Goal: Task Accomplishment & Management: Use online tool/utility

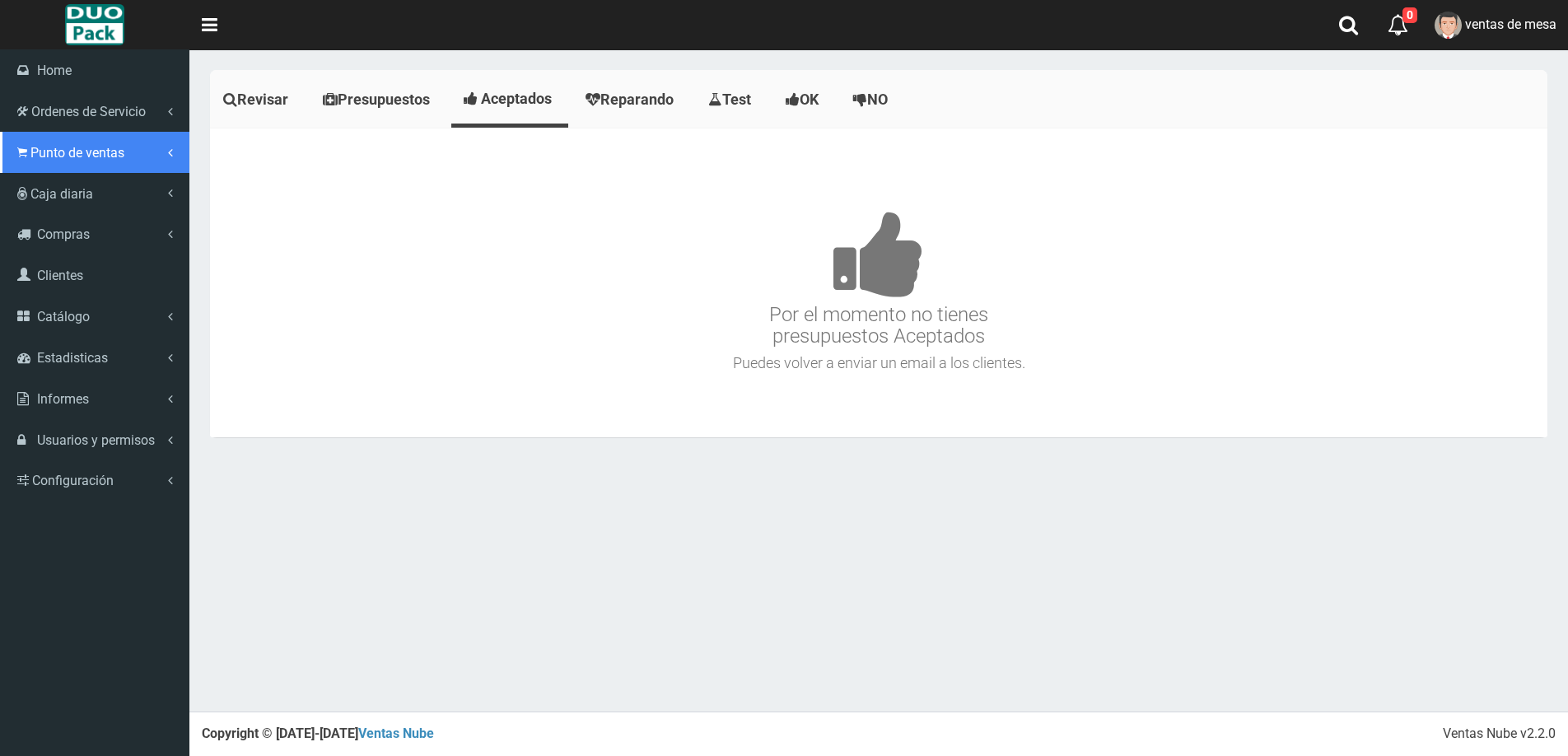
click at [40, 148] on span "Punto de ventas" at bounding box center [78, 152] width 94 height 15
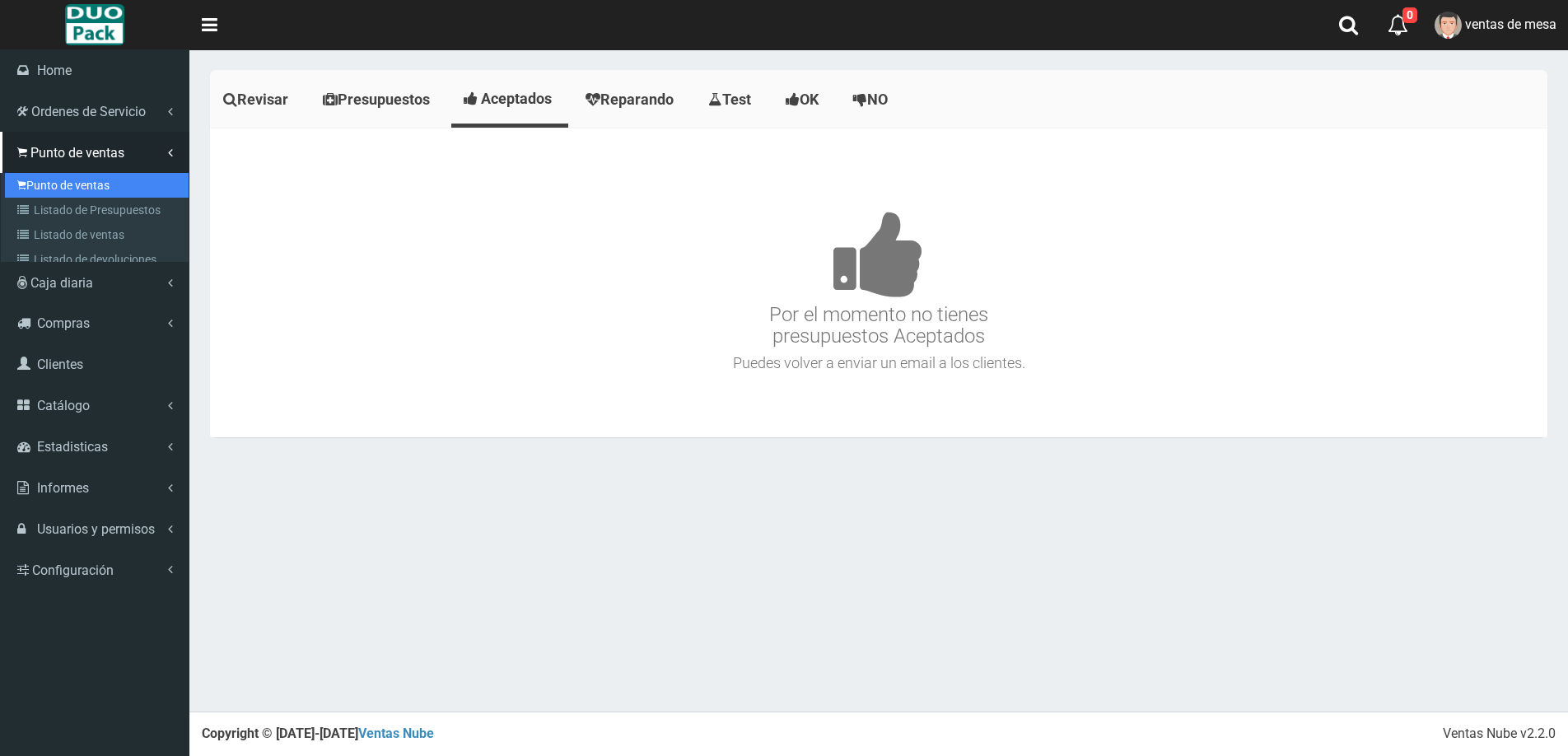
click at [59, 176] on link "Punto de ventas" at bounding box center [96, 185] width 183 height 24
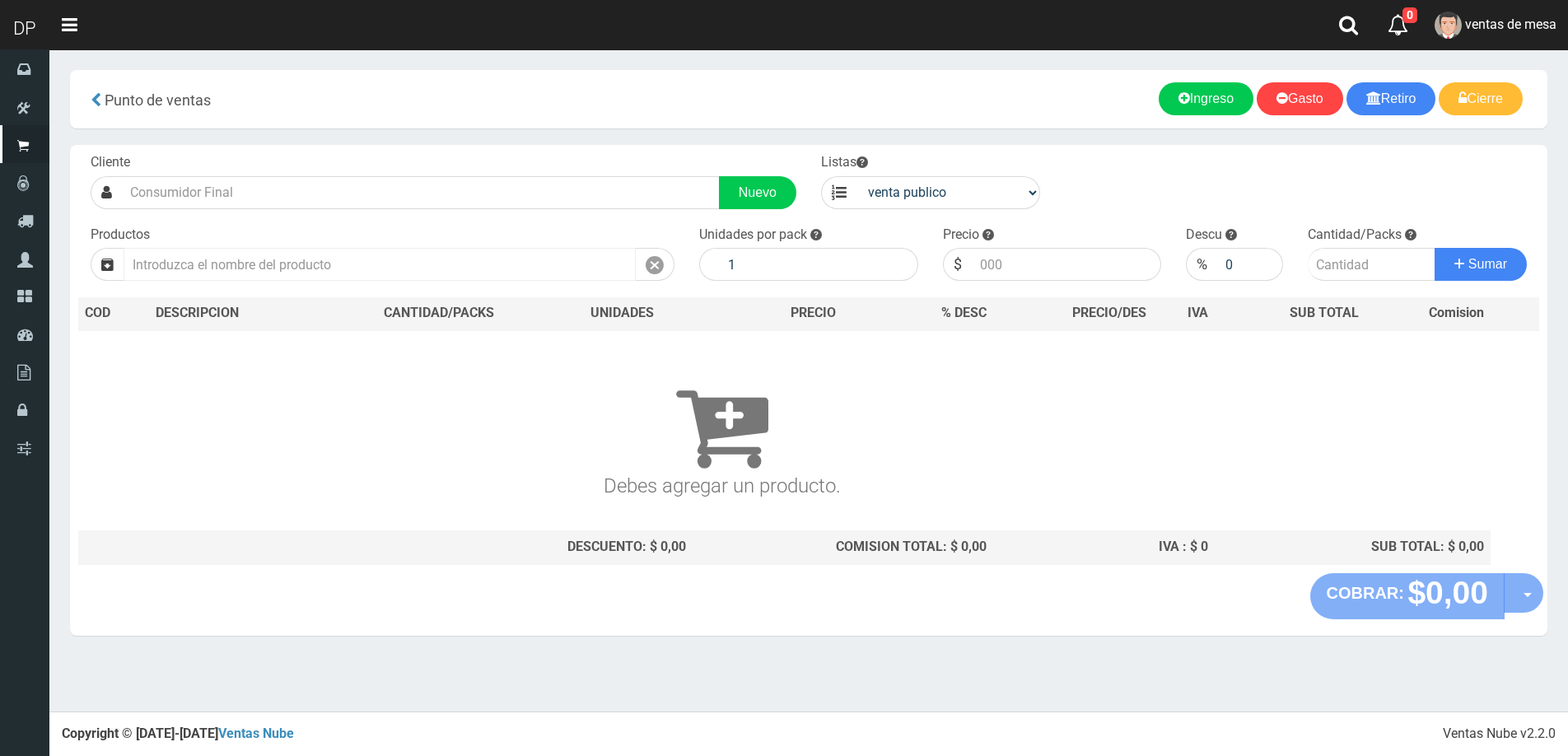
click at [263, 260] on input "text" at bounding box center [379, 264] width 512 height 33
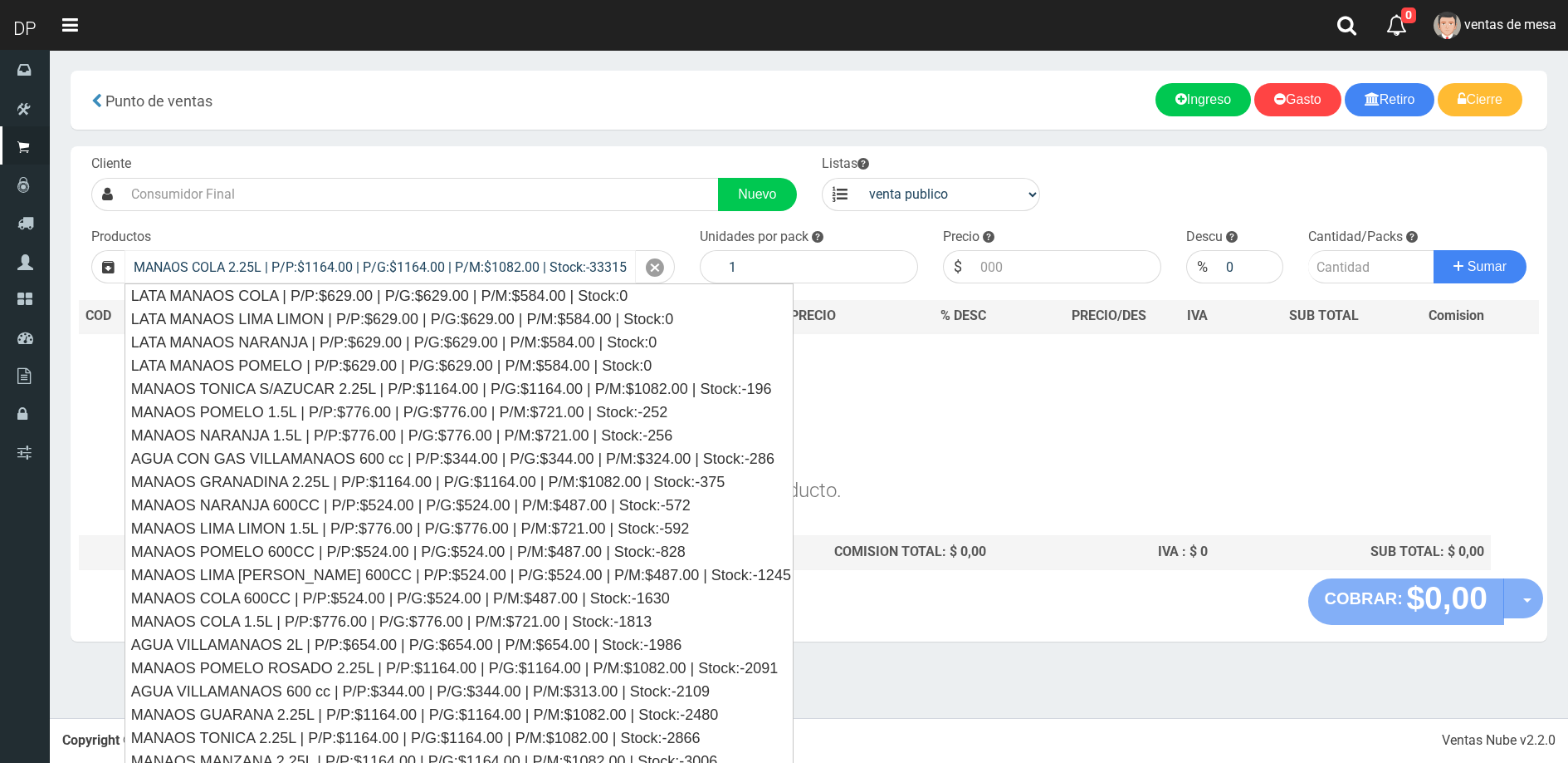
type input "MANAOS COLA 2.25L | P/P:$1164.00 | P/G:$1164.00 | P/M:$1082.00 | Stock:-33315"
type input "6"
type input "1164.00"
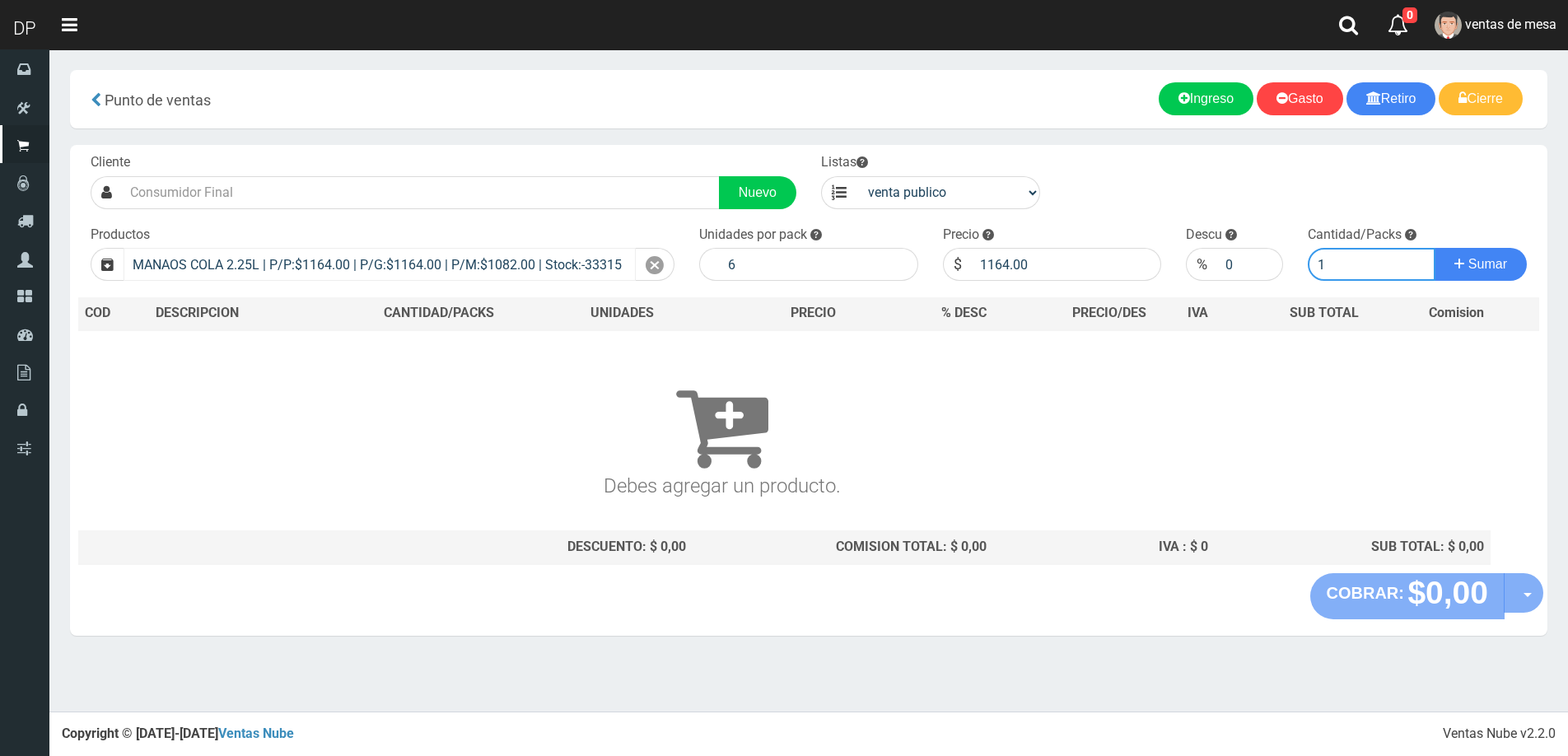
type input "1"
click at [1435, 247] on button "Sumar" at bounding box center [1481, 264] width 93 height 33
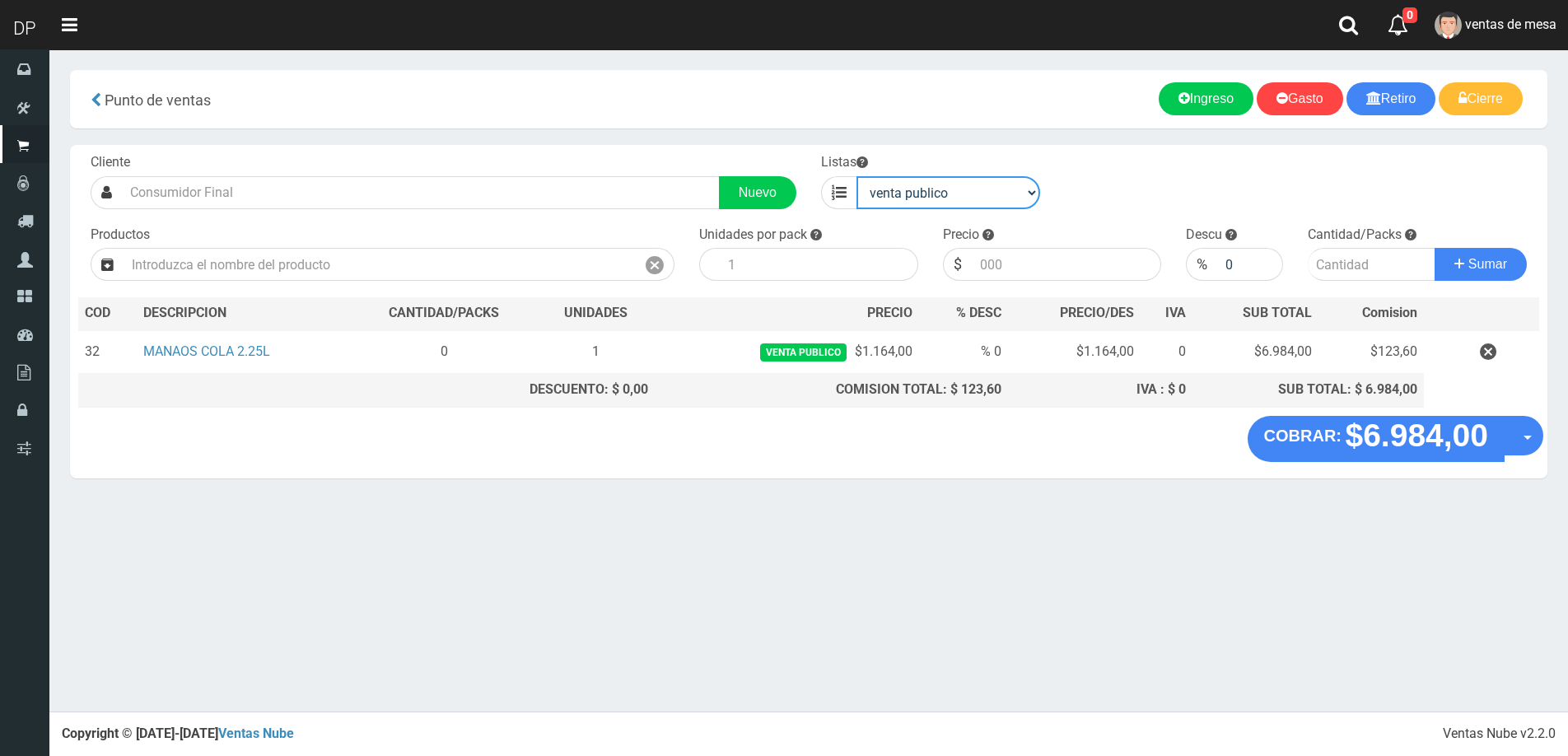
click at [1004, 191] on select "venta publico Sup chinos reventas" at bounding box center [948, 192] width 183 height 33
select select "3"
click at [856, 176] on select "venta publico Sup chinos reventas" at bounding box center [948, 192] width 183 height 33
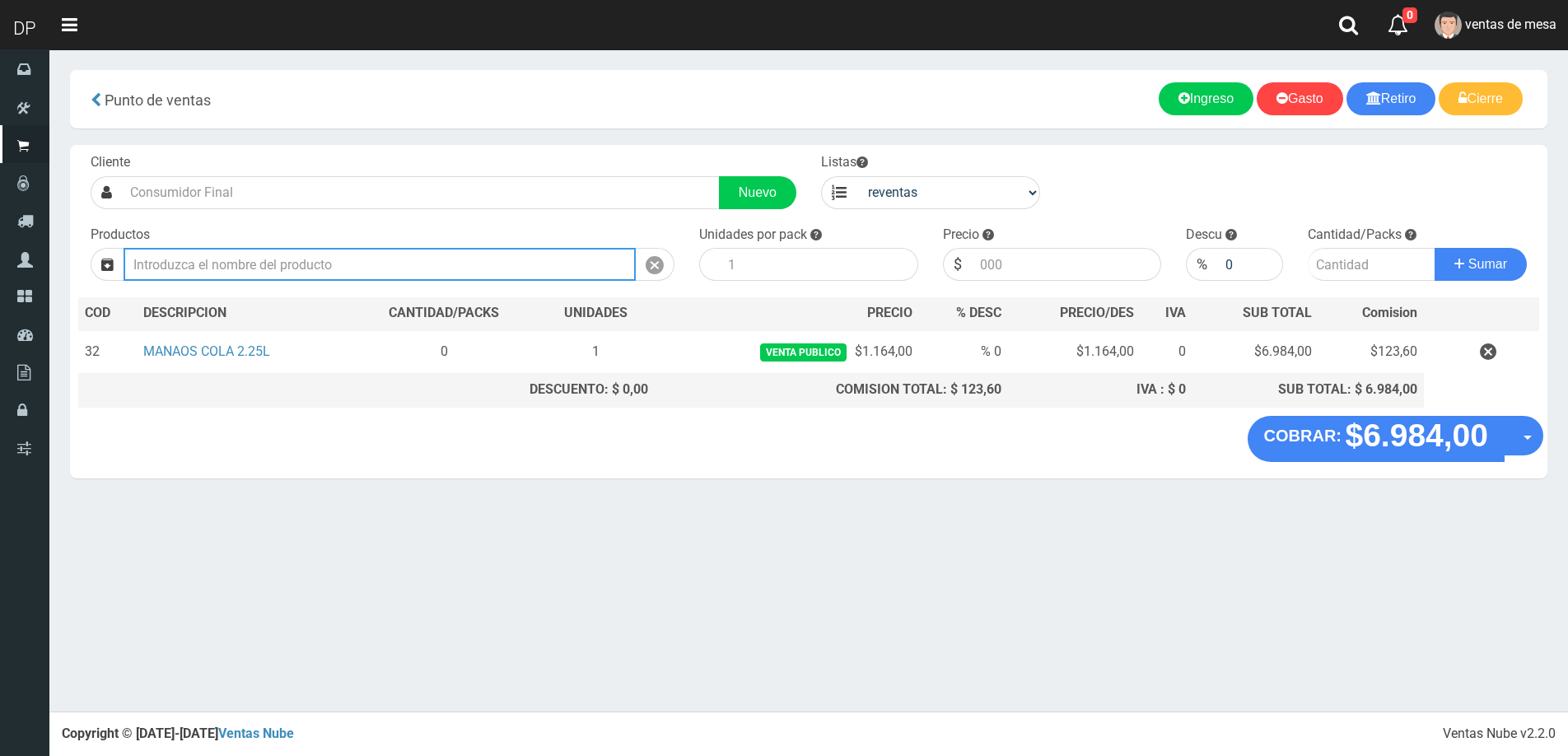
click at [540, 275] on input "text" at bounding box center [379, 264] width 512 height 33
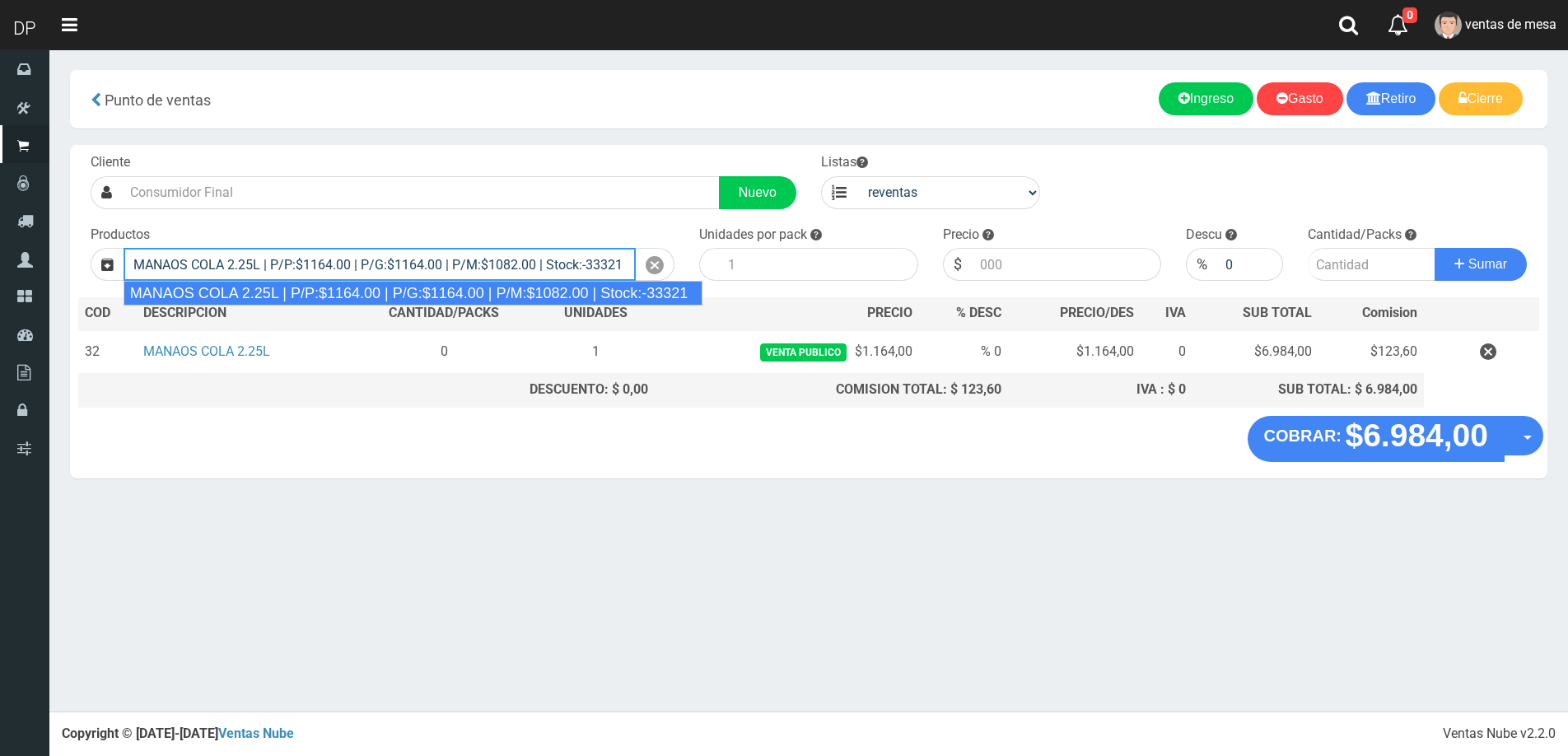
type input "MANAOS COLA 2.25L | P/P:$1164.00 | P/G:$1164.00 | P/M:$1082.00 | Stock:-33321"
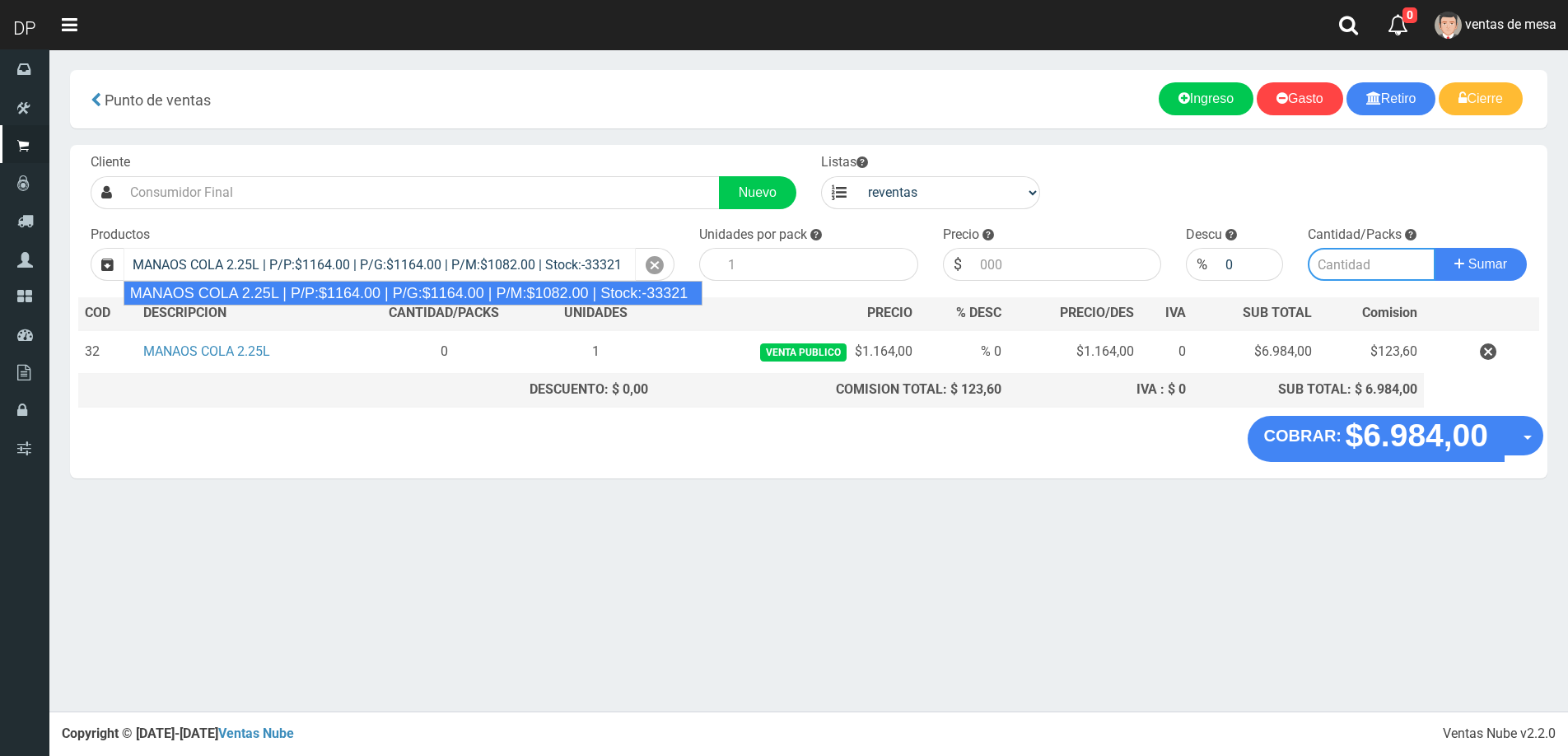
type input "6"
type input "1082.00"
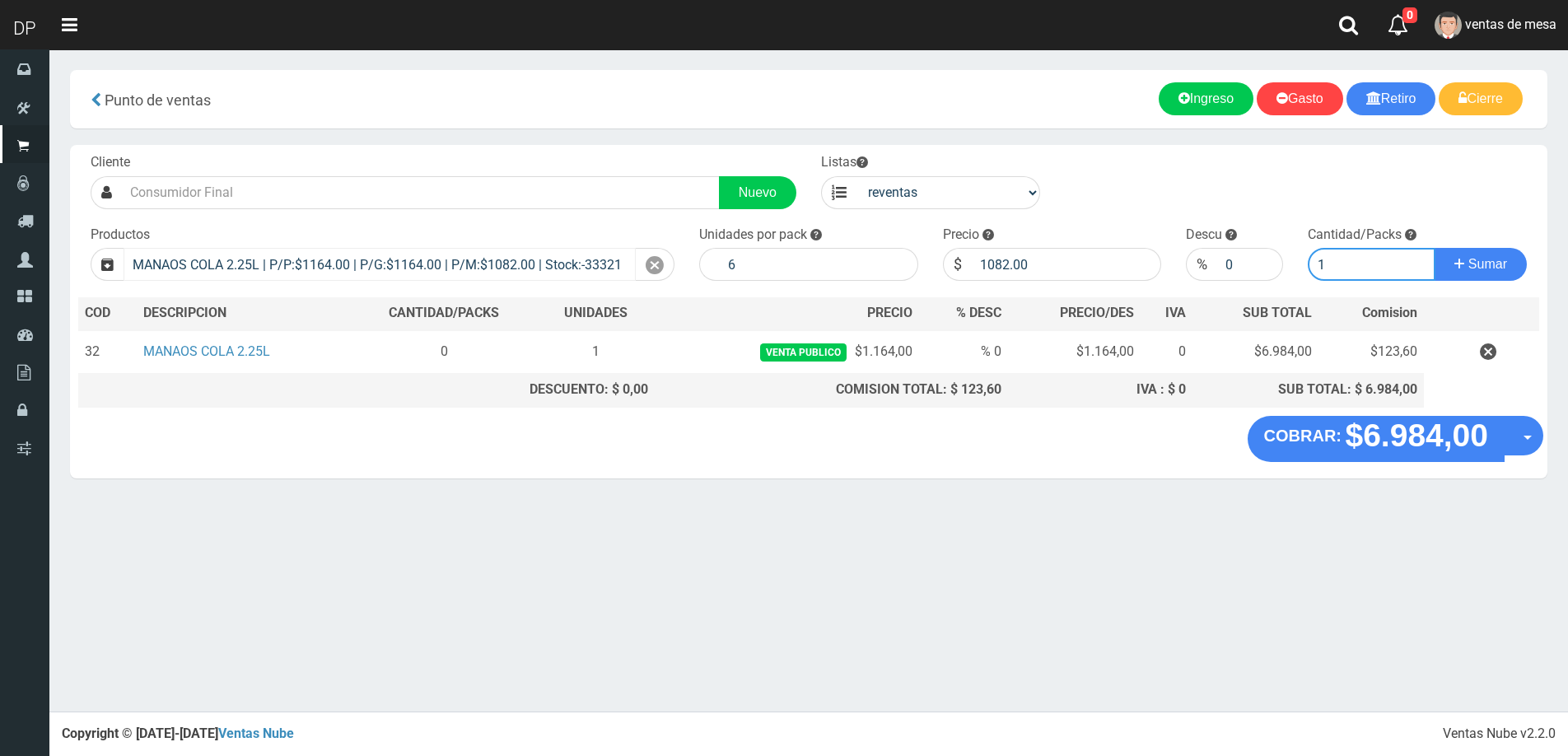
type input "1"
click at [1435, 247] on button "Sumar" at bounding box center [1481, 264] width 93 height 33
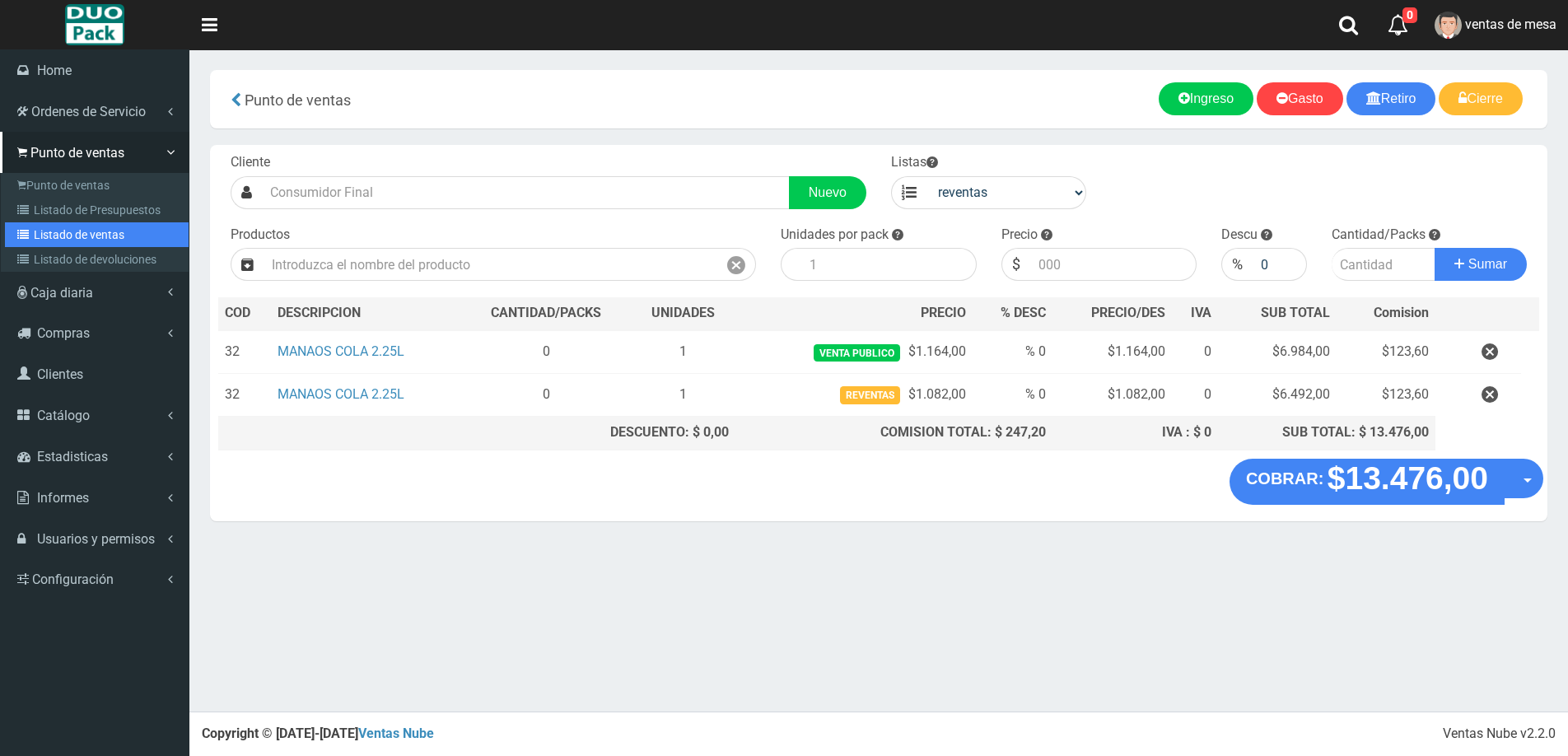
click at [37, 242] on link "Listado de ventas" at bounding box center [96, 234] width 183 height 24
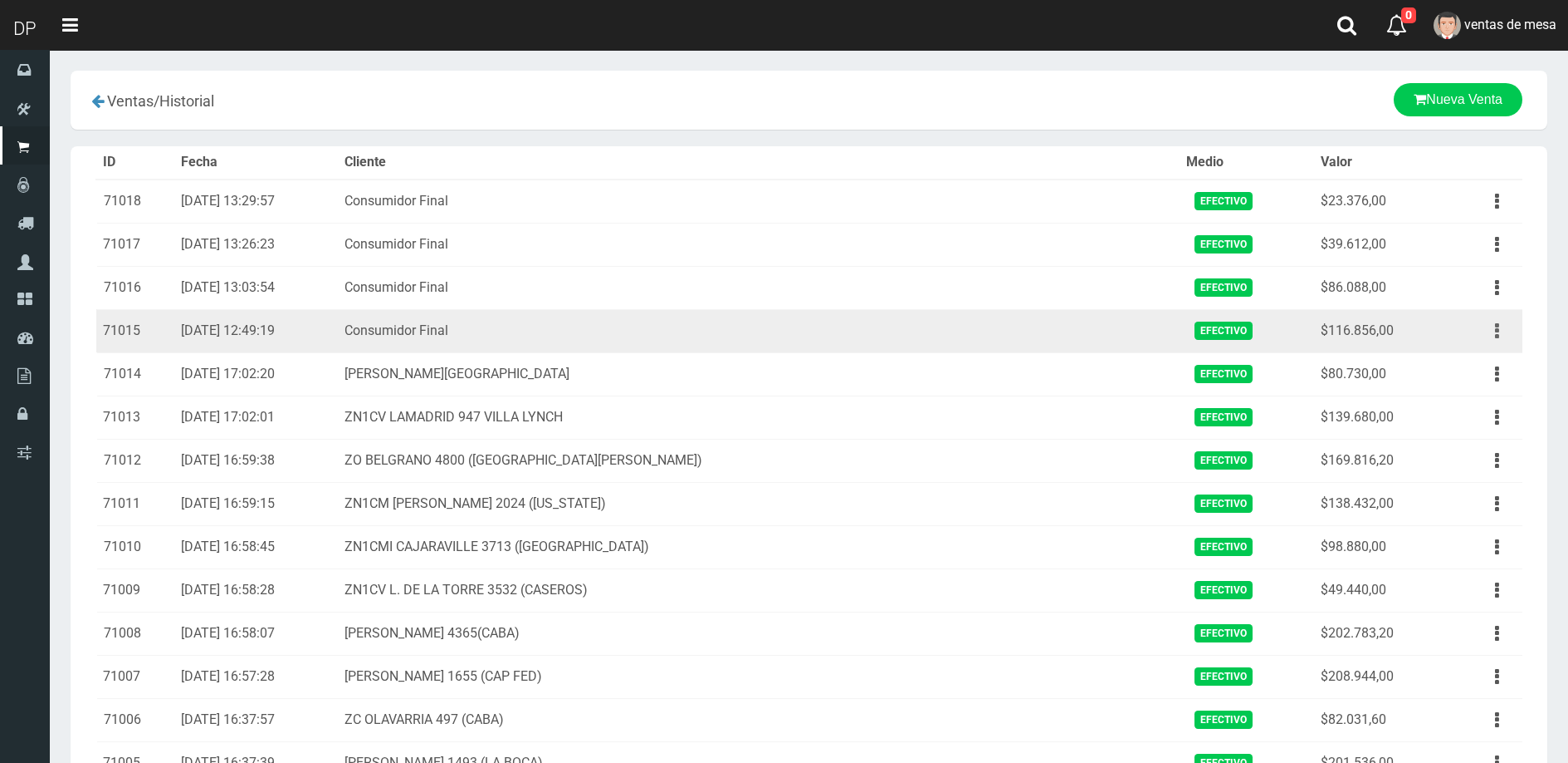
click at [1506, 331] on button "button" at bounding box center [1497, 331] width 37 height 29
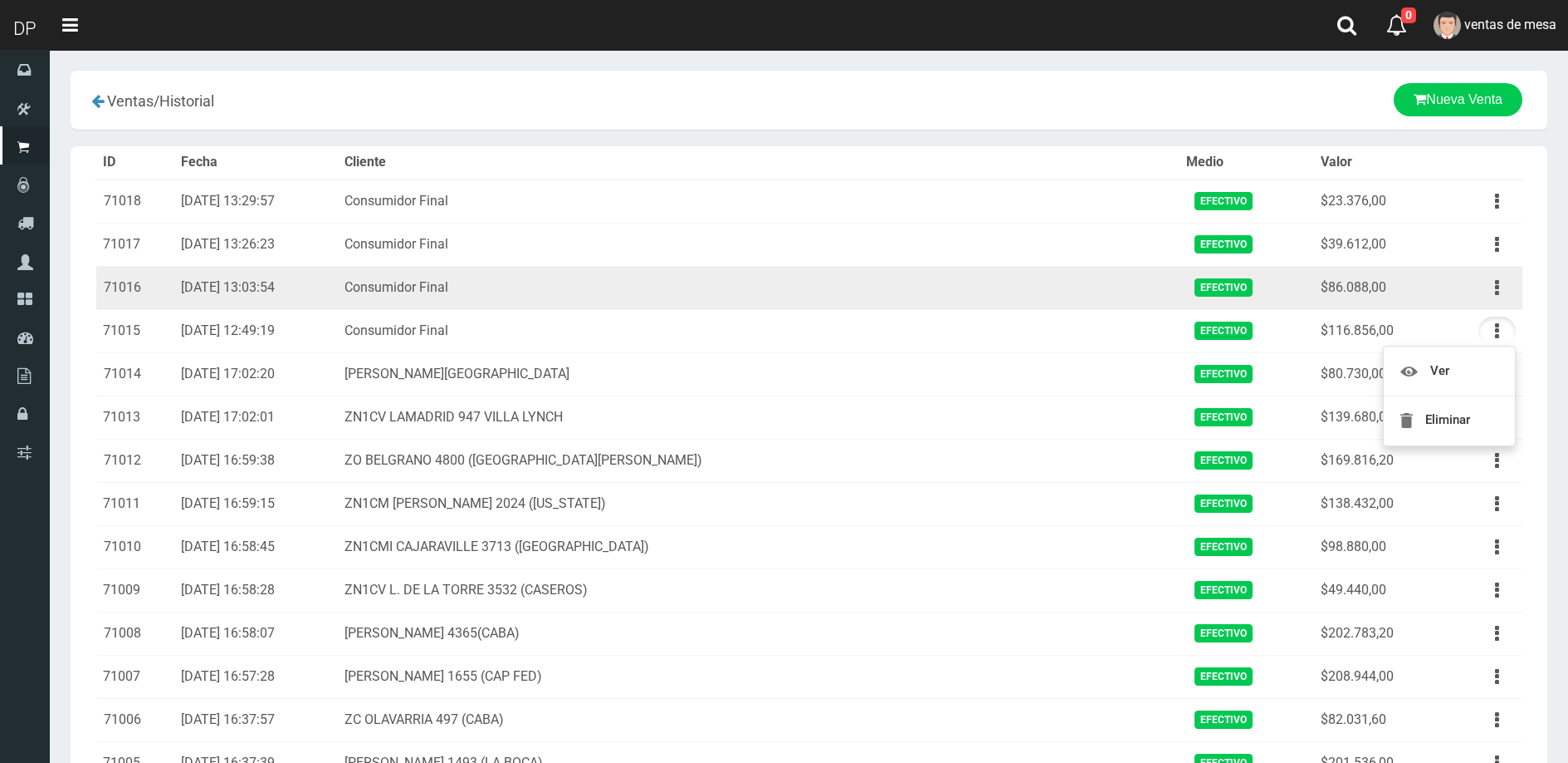
drag, startPoint x: 1499, startPoint y: 285, endPoint x: 1484, endPoint y: 324, distance: 41.8
click at [1499, 285] on icon "button" at bounding box center [1497, 288] width 5 height 29
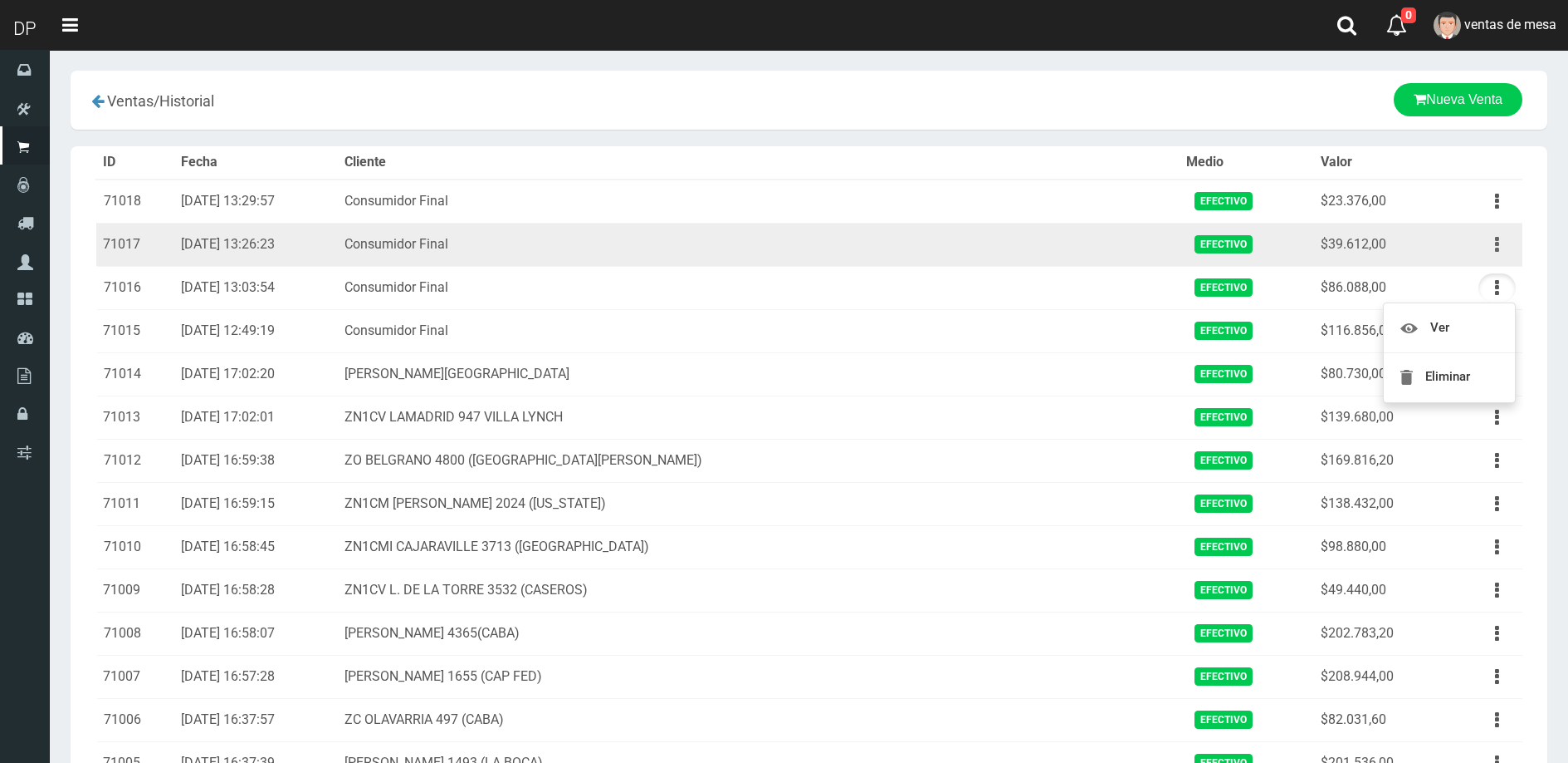
click at [1484, 245] on button "button" at bounding box center [1497, 245] width 37 height 29
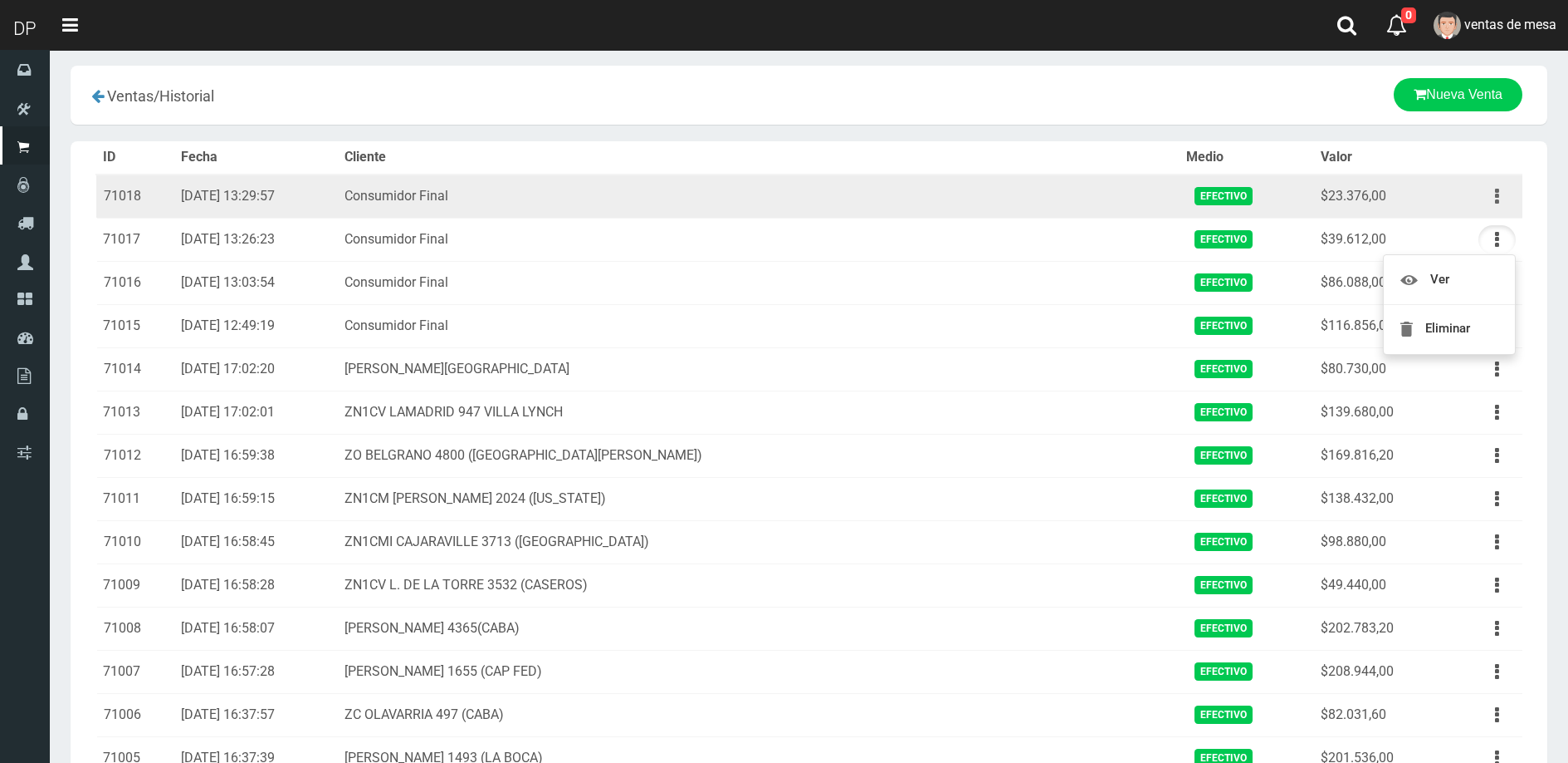
scroll to position [7, 0]
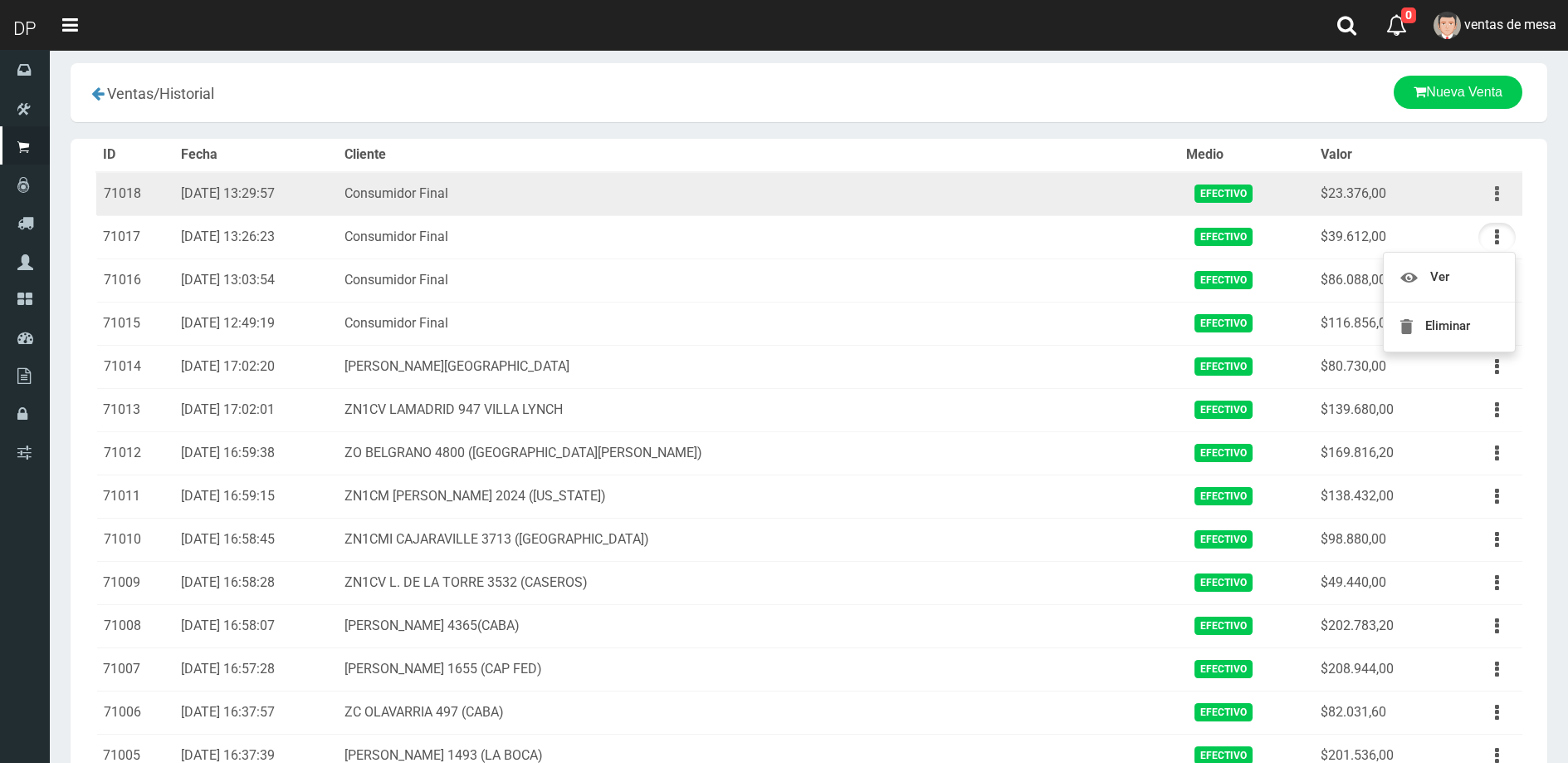
click at [1505, 199] on button "button" at bounding box center [1497, 194] width 37 height 29
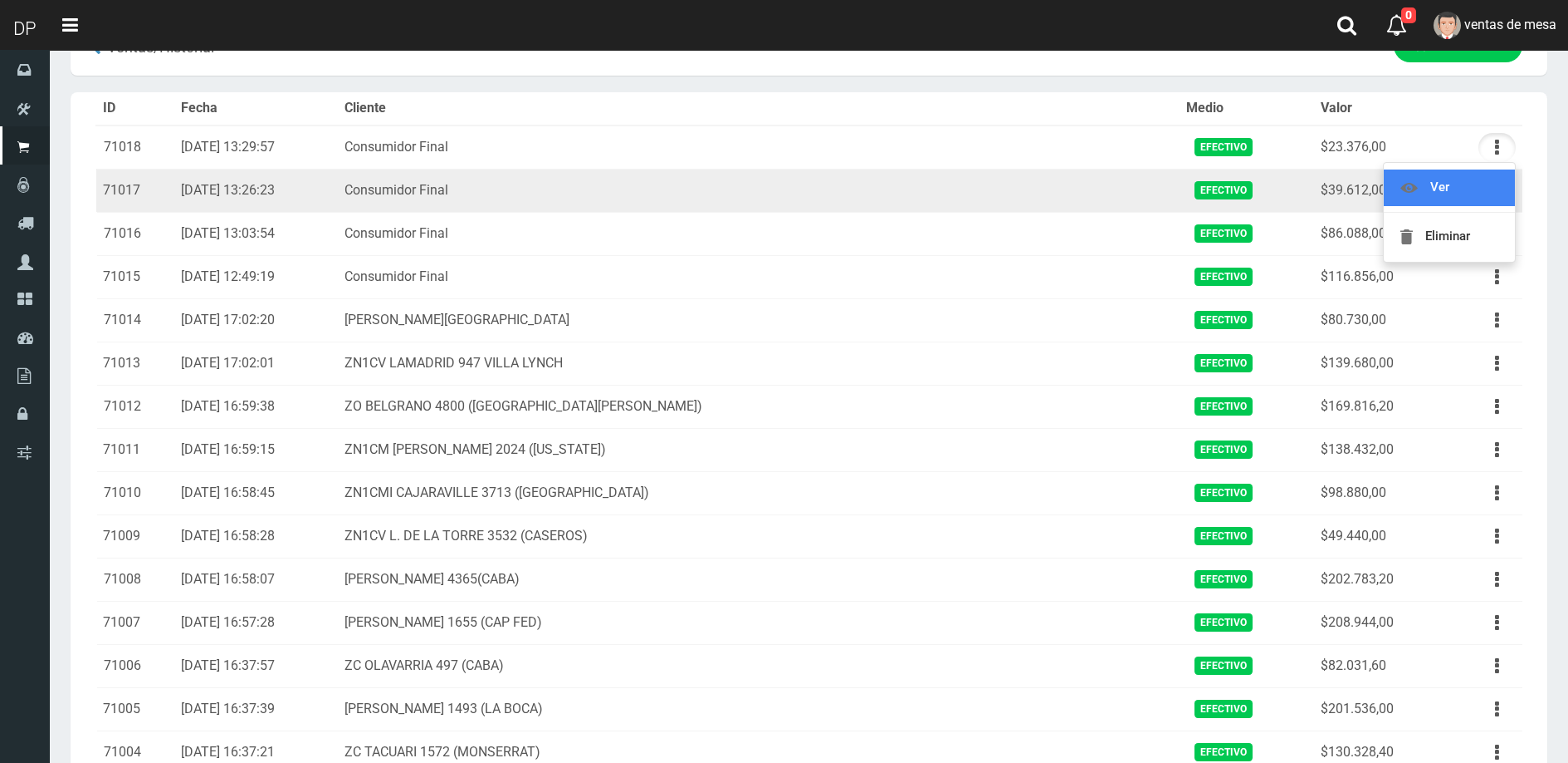
scroll to position [0, 0]
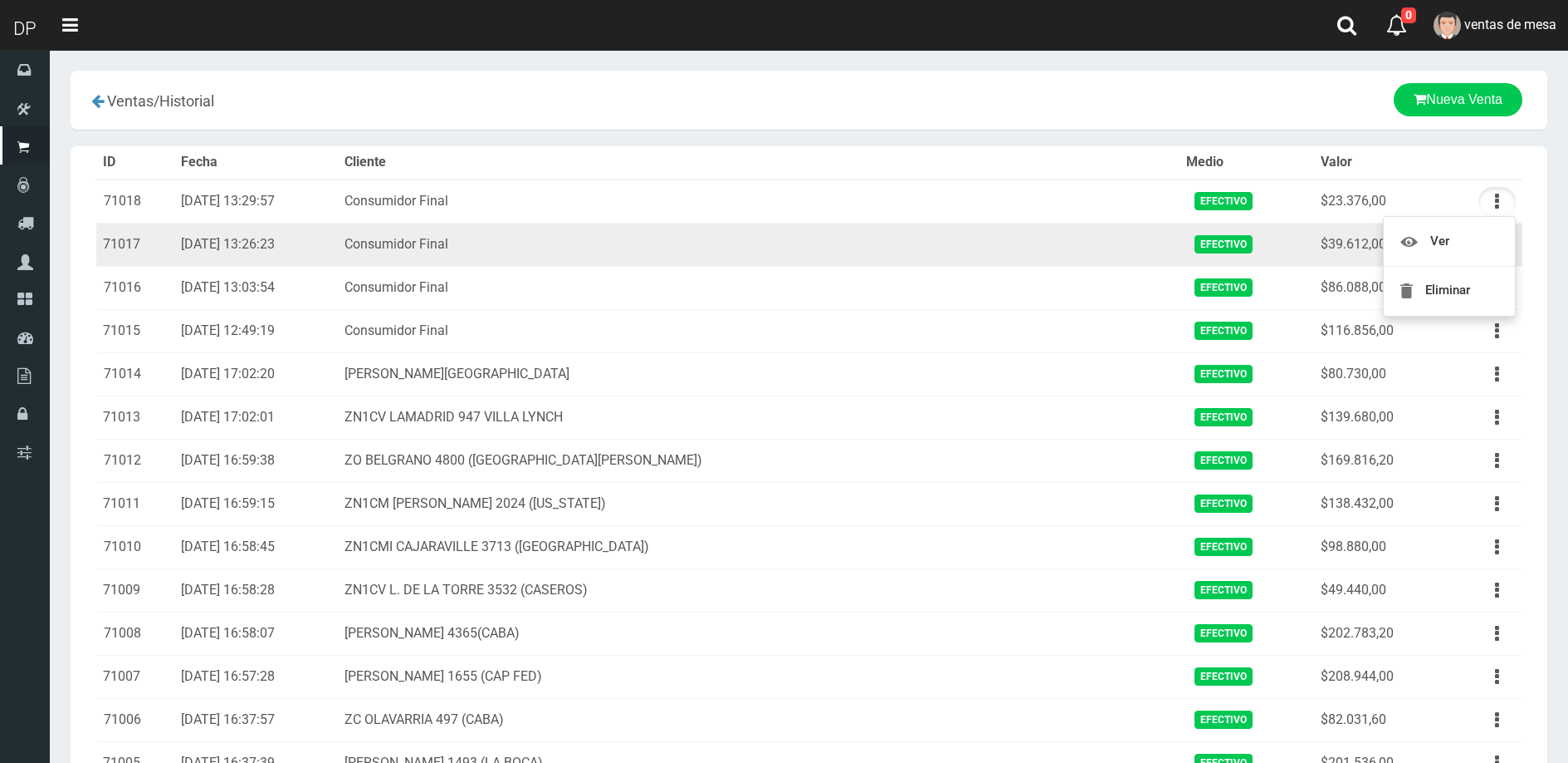
click at [1330, 256] on td "$39.612,00" at bounding box center [1379, 243] width 131 height 43
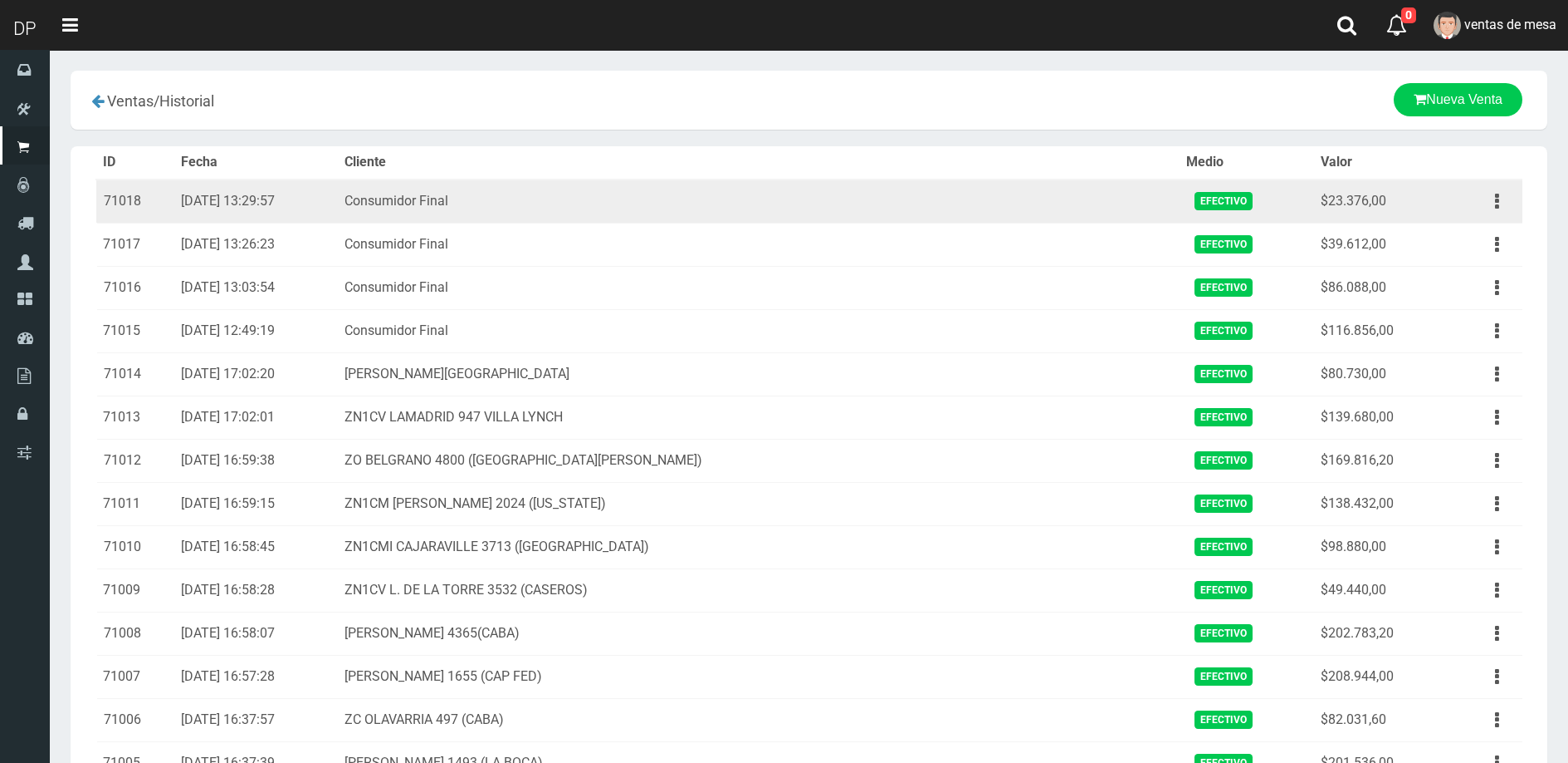
click at [1339, 212] on td "$23.376,00" at bounding box center [1379, 201] width 131 height 44
